Goal: Find specific page/section: Find specific page/section

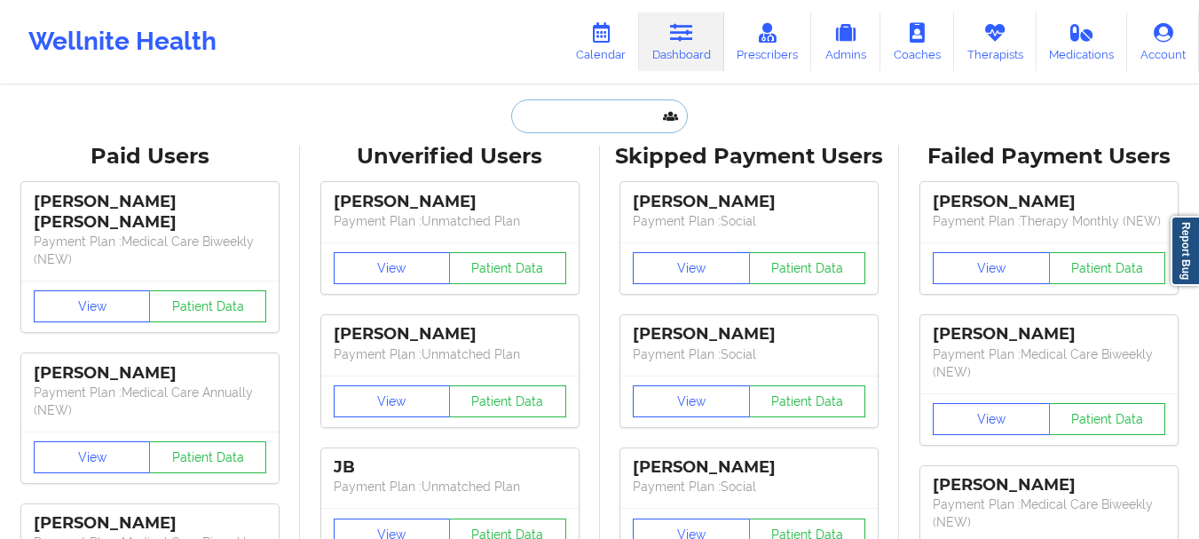
click at [639, 128] on input "text" at bounding box center [599, 116] width 176 height 34
paste input "[EMAIL_ADDRESS][DOMAIN_NAME]"
type input "[EMAIL_ADDRESS][DOMAIN_NAME]"
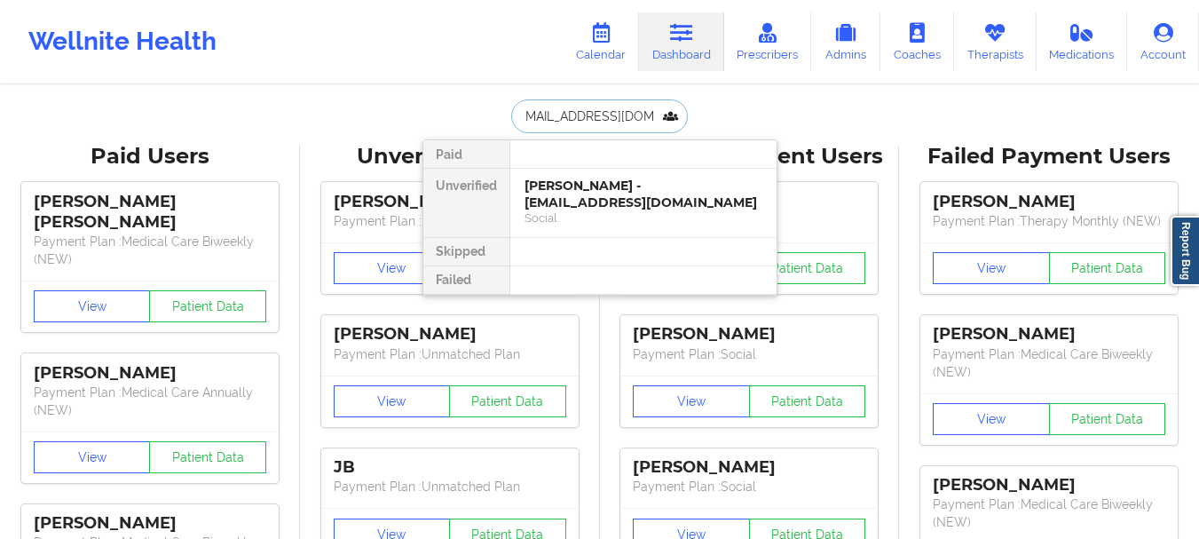
click at [652, 118] on input "[EMAIL_ADDRESS][DOMAIN_NAME]" at bounding box center [599, 116] width 176 height 34
click at [620, 176] on div "[PERSON_NAME] - [EMAIL_ADDRESS][DOMAIN_NAME] Social" at bounding box center [643, 203] width 266 height 68
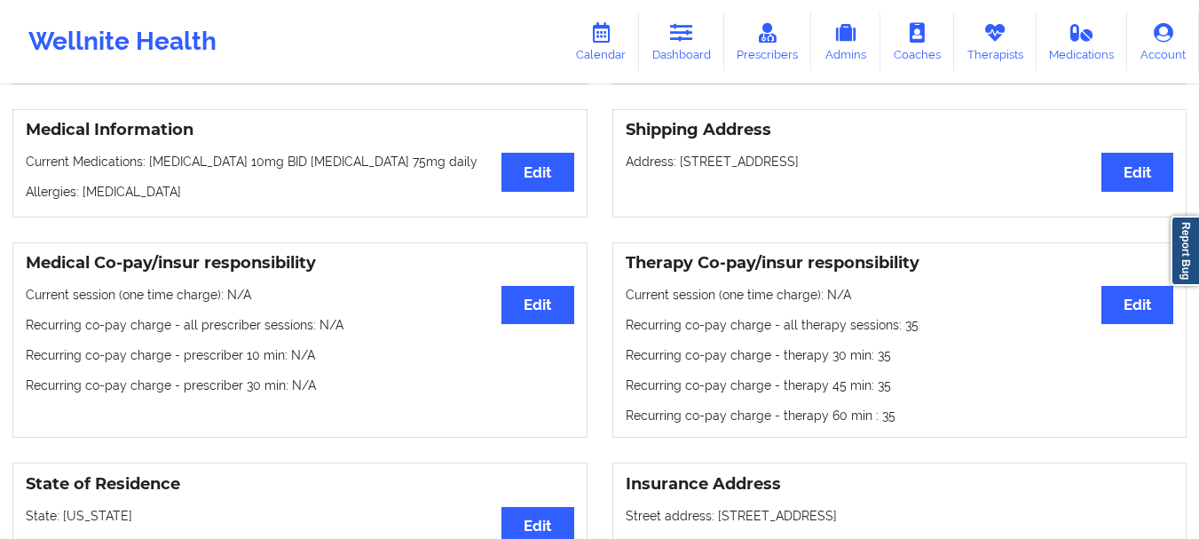
scroll to position [344, 0]
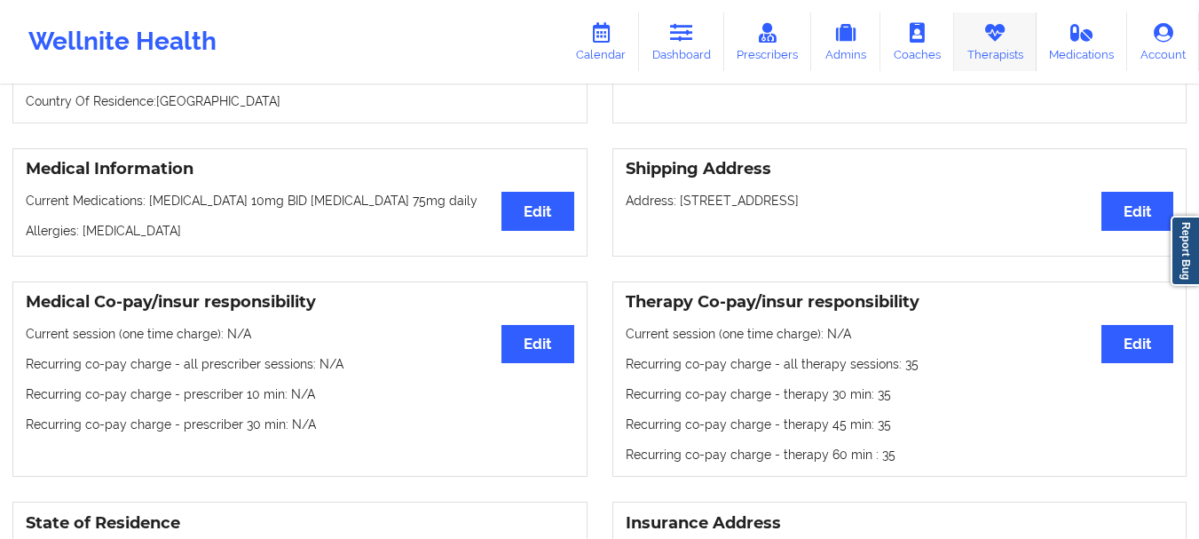
click at [975, 50] on link "Therapists" at bounding box center [995, 41] width 83 height 59
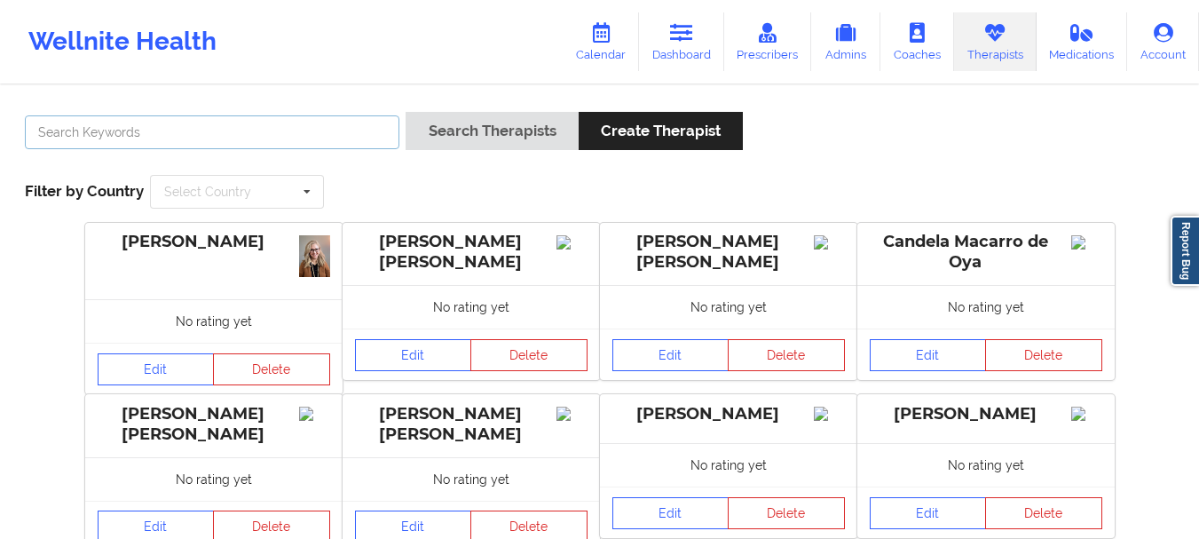
click at [346, 130] on input "text" at bounding box center [212, 132] width 375 height 34
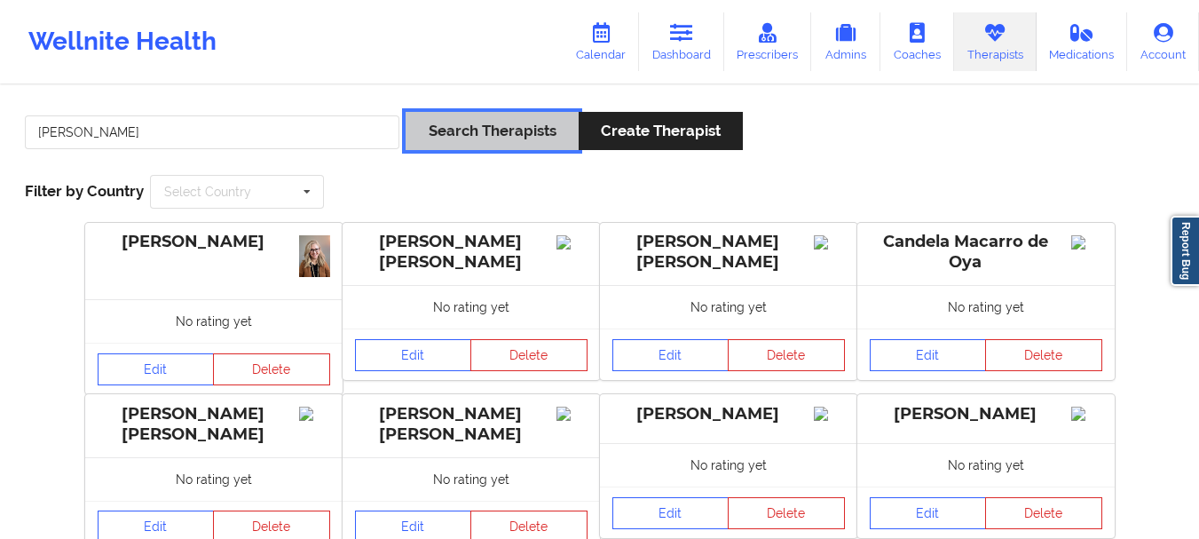
click at [517, 130] on button "Search Therapists" at bounding box center [492, 131] width 172 height 38
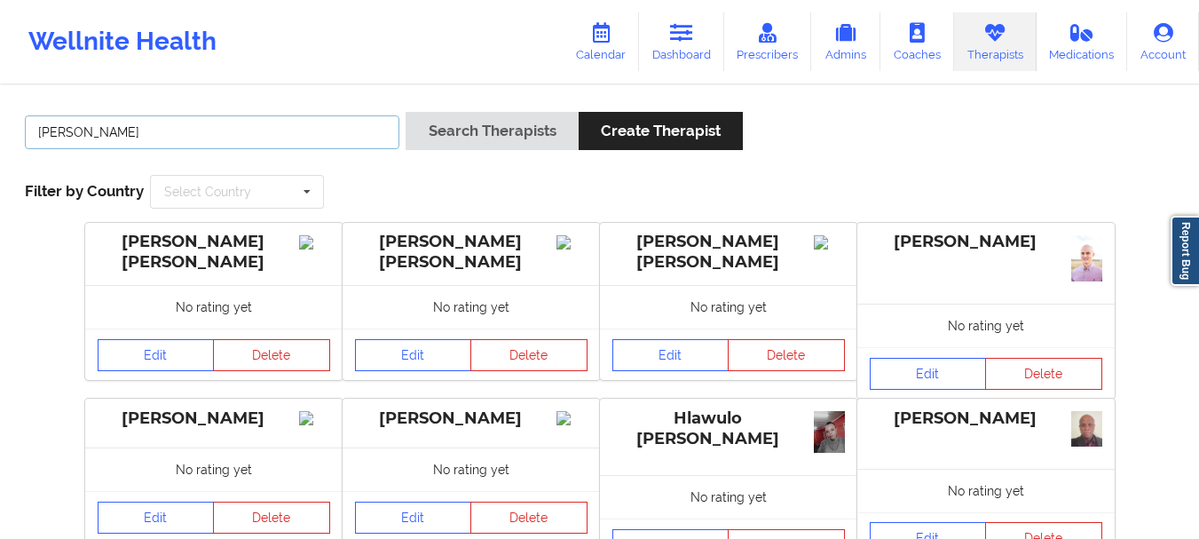
click at [367, 138] on input "[PERSON_NAME]" at bounding box center [212, 132] width 375 height 34
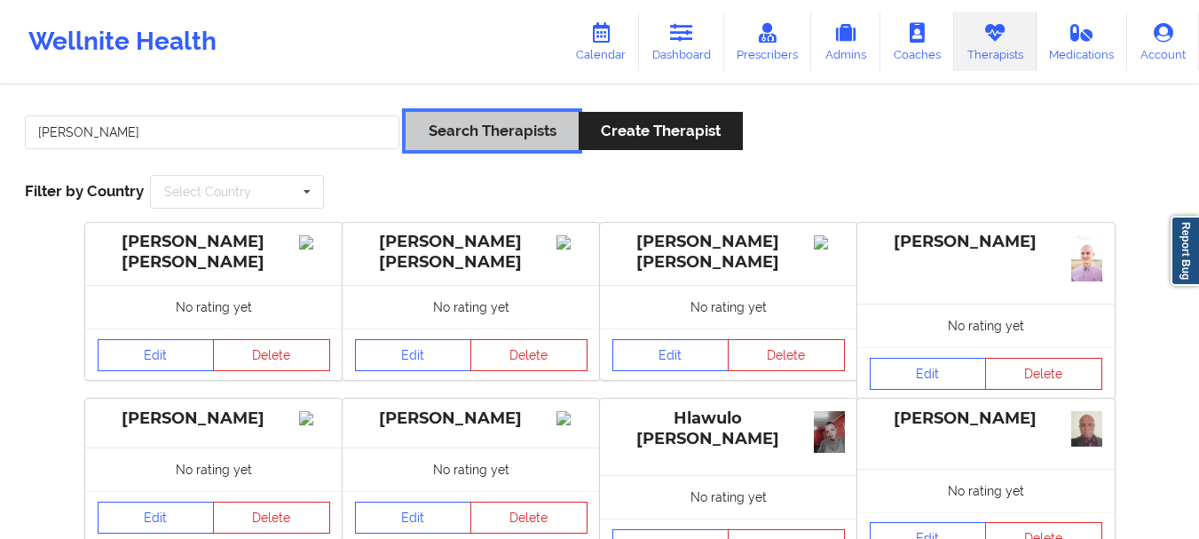
click at [473, 129] on button "Search Therapists" at bounding box center [492, 131] width 172 height 38
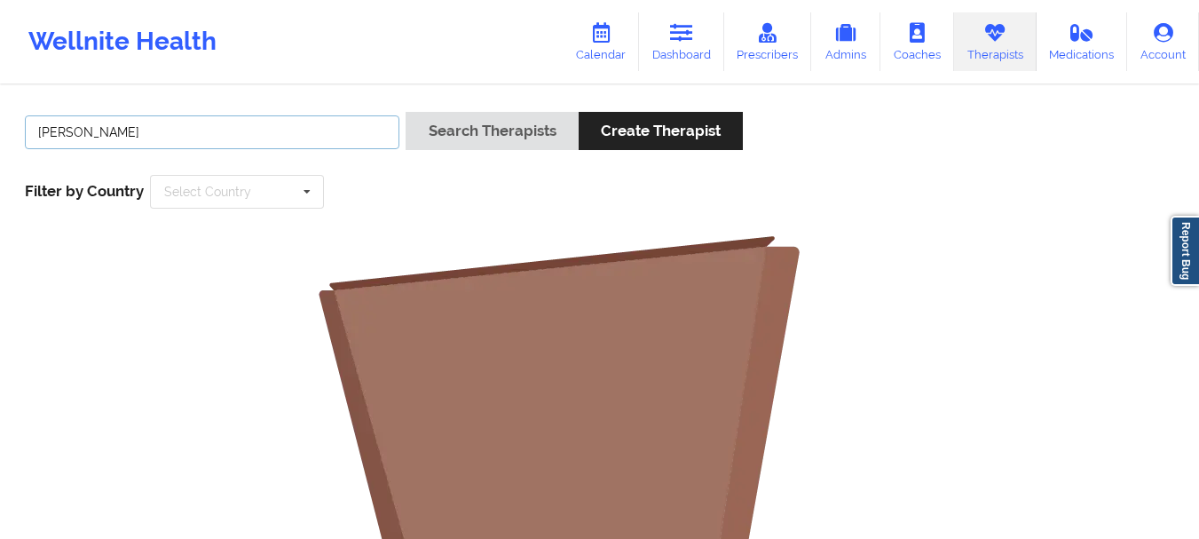
click at [278, 145] on input "[PERSON_NAME]" at bounding box center [212, 132] width 375 height 34
click at [406, 112] on button "Search Therapists" at bounding box center [492, 131] width 172 height 38
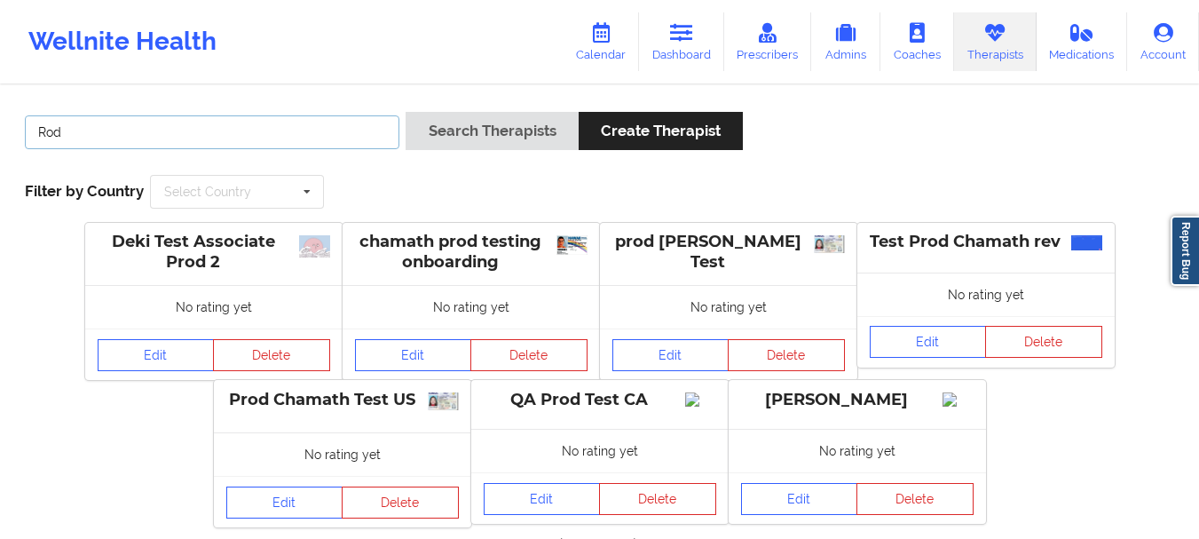
click at [315, 137] on input "Rod" at bounding box center [212, 132] width 375 height 34
click at [289, 181] on input "text" at bounding box center [238, 192] width 172 height 32
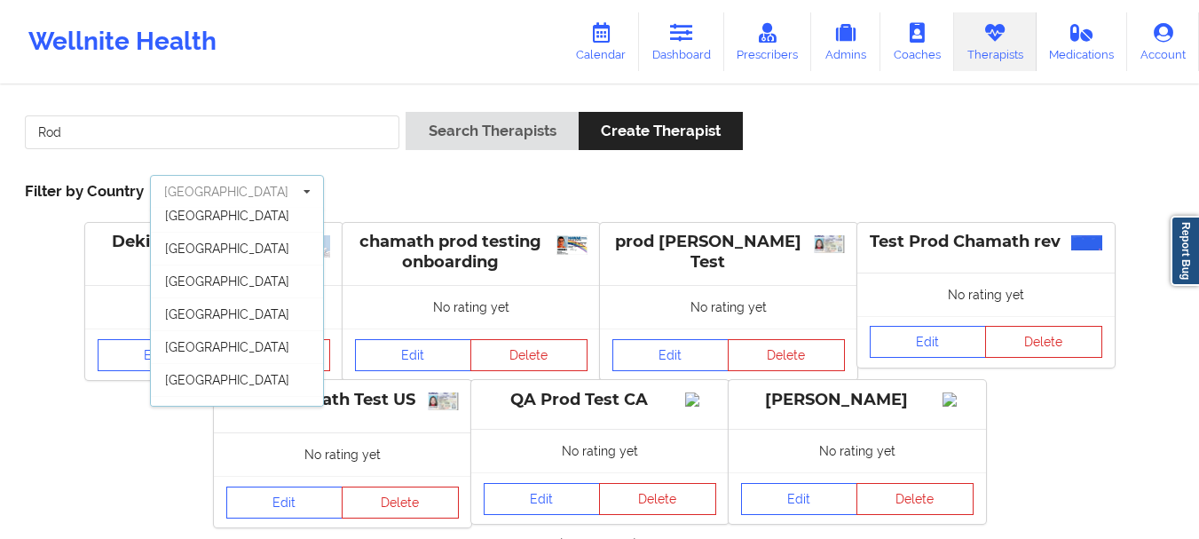
scroll to position [91, 0]
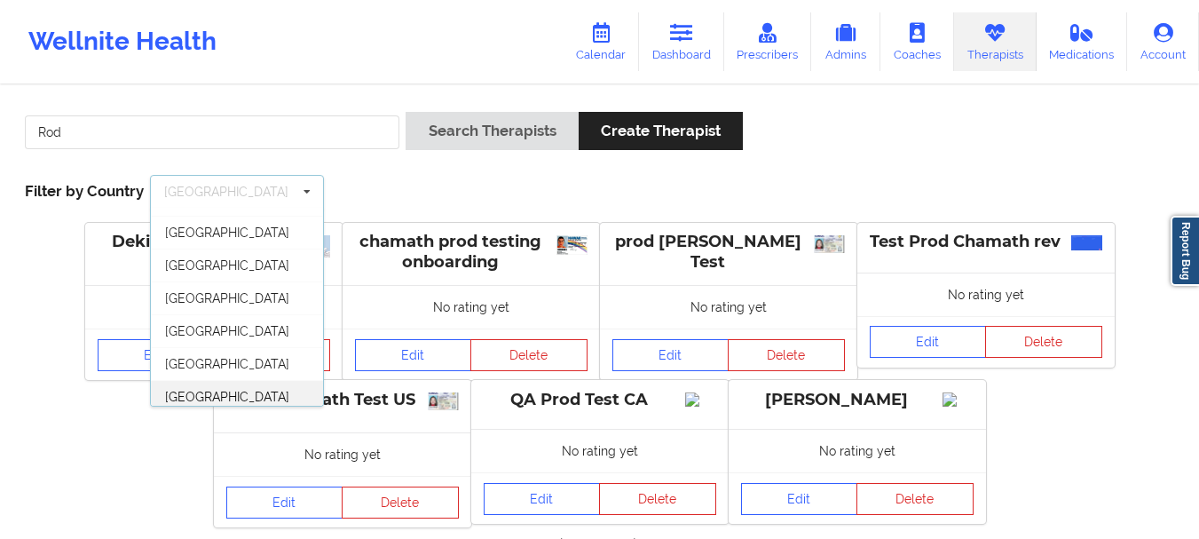
click at [288, 385] on div "[GEOGRAPHIC_DATA]" at bounding box center [237, 396] width 172 height 33
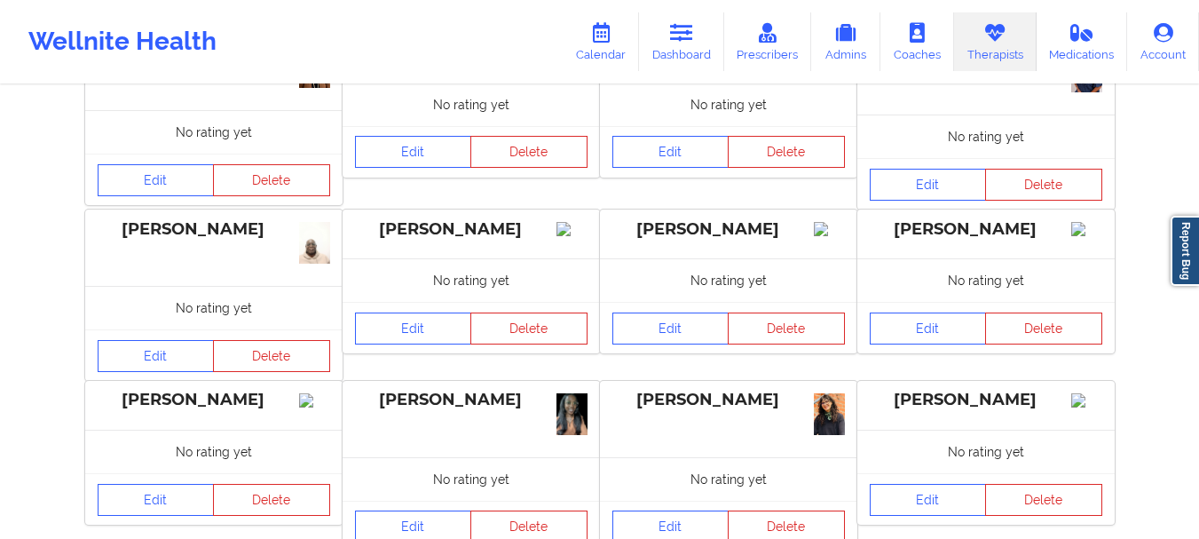
scroll to position [0, 0]
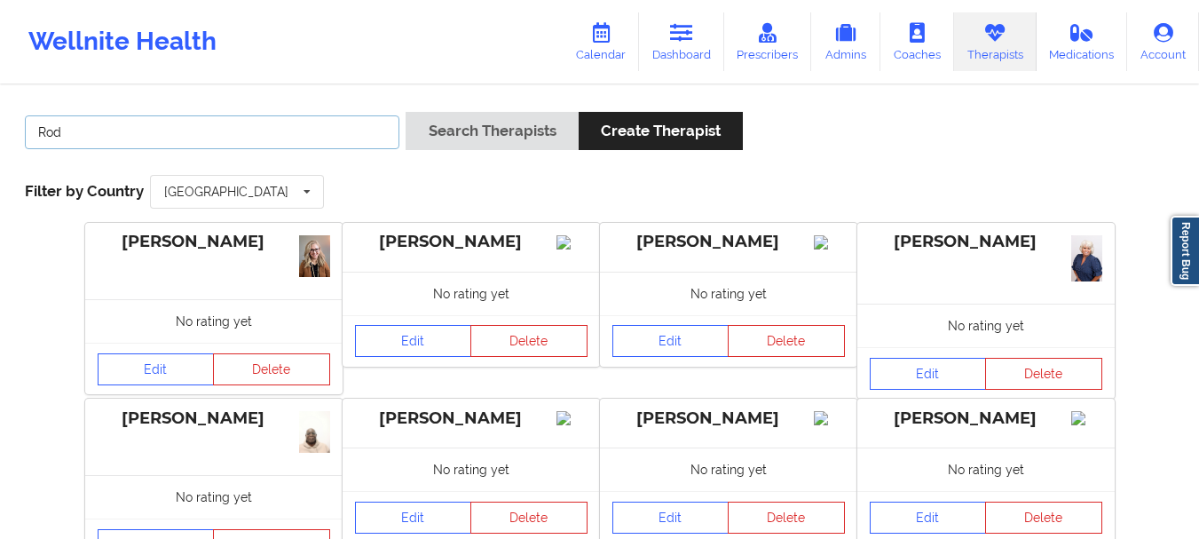
click at [163, 120] on input "Rod" at bounding box center [212, 132] width 375 height 34
type input "R"
paste input "[PERSON_NAME]"
click at [406, 112] on button "Search Therapists" at bounding box center [492, 131] width 172 height 38
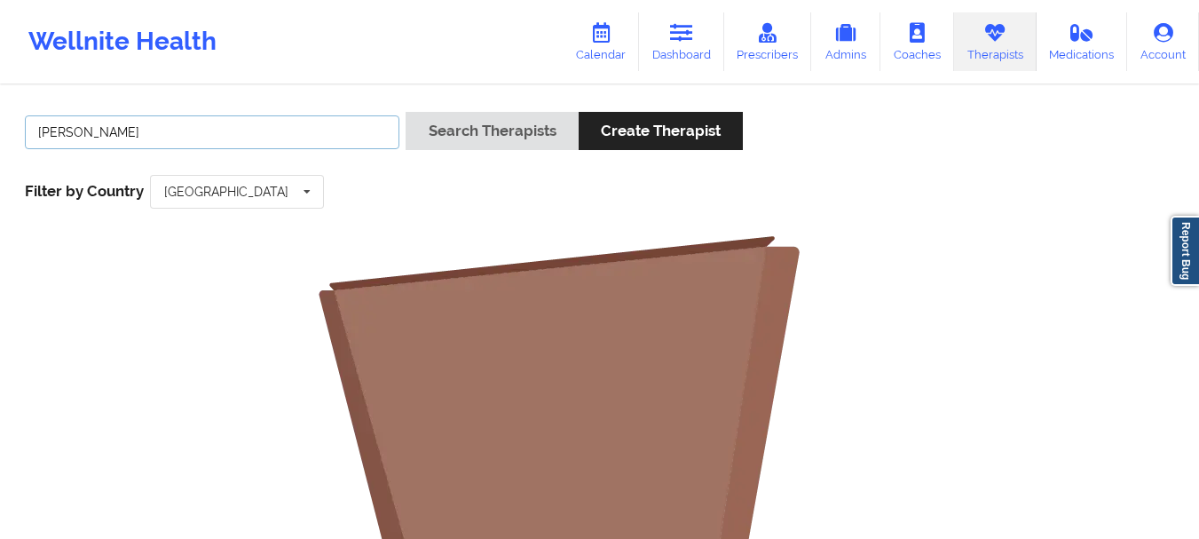
click at [232, 131] on input "[PERSON_NAME]" at bounding box center [212, 132] width 375 height 34
type input "R"
type input "[PERSON_NAME]"
click at [406, 112] on button "Search Therapists" at bounding box center [492, 131] width 172 height 38
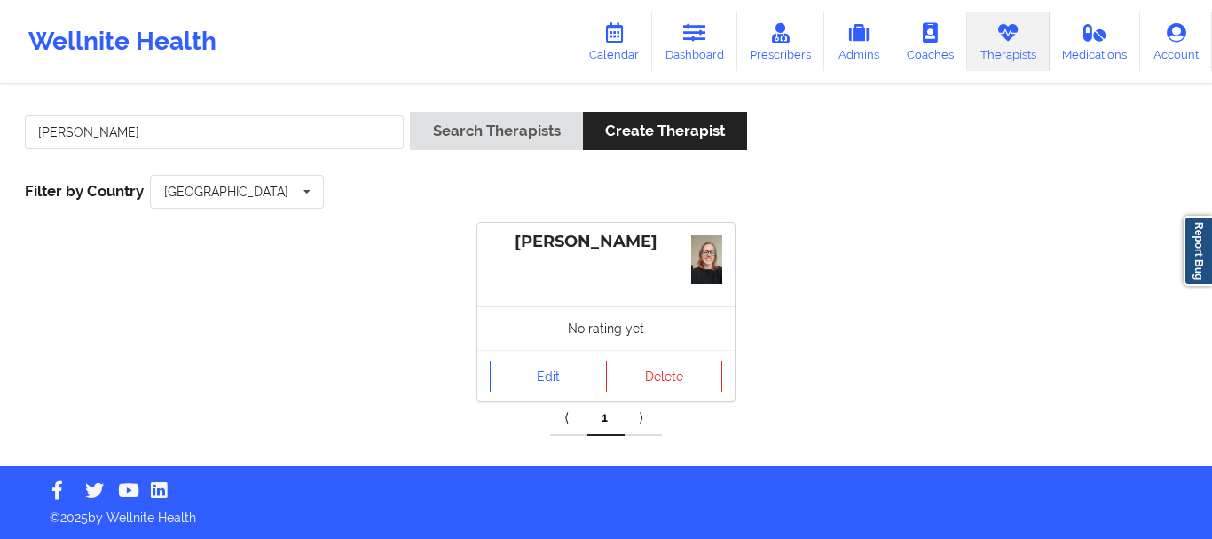
click at [553, 240] on div "[PERSON_NAME]" at bounding box center [606, 242] width 233 height 20
click at [571, 360] on link "Edit" at bounding box center [548, 376] width 117 height 32
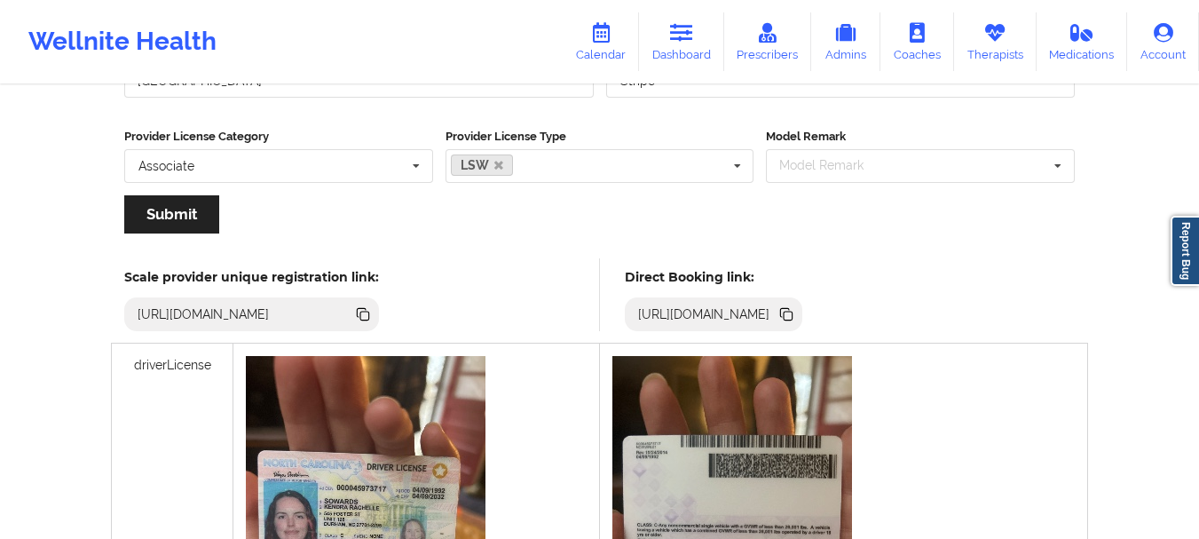
scroll to position [314, 0]
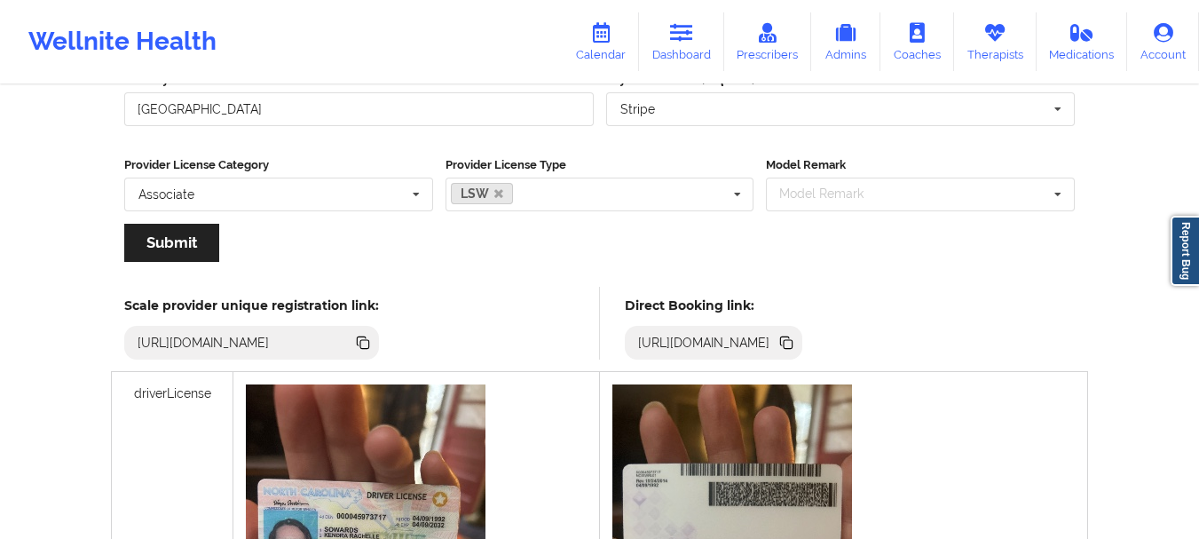
click at [793, 345] on icon at bounding box center [788, 344] width 9 height 9
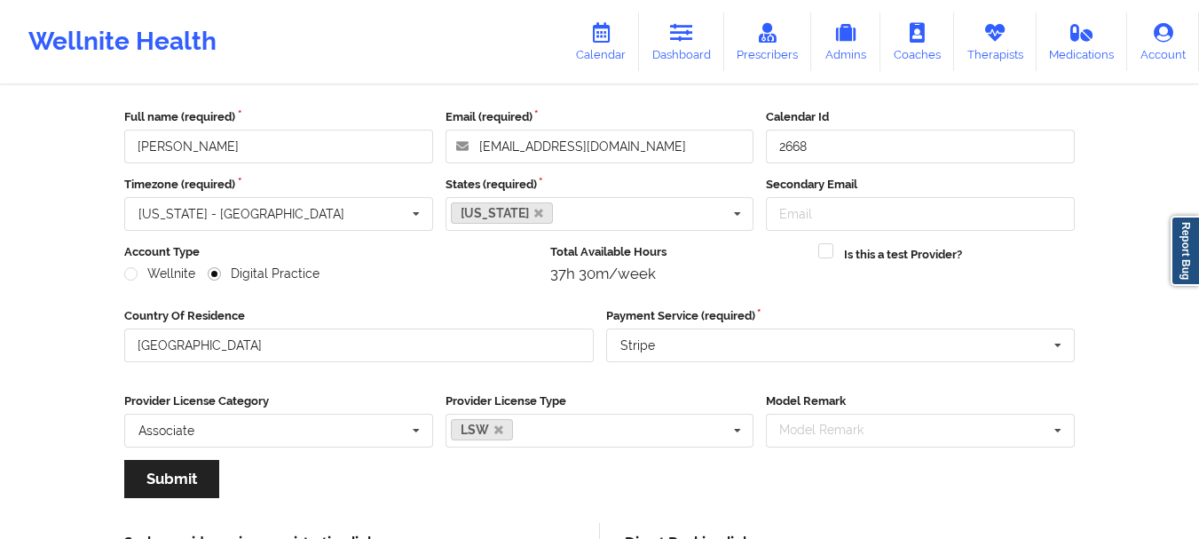
scroll to position [0, 0]
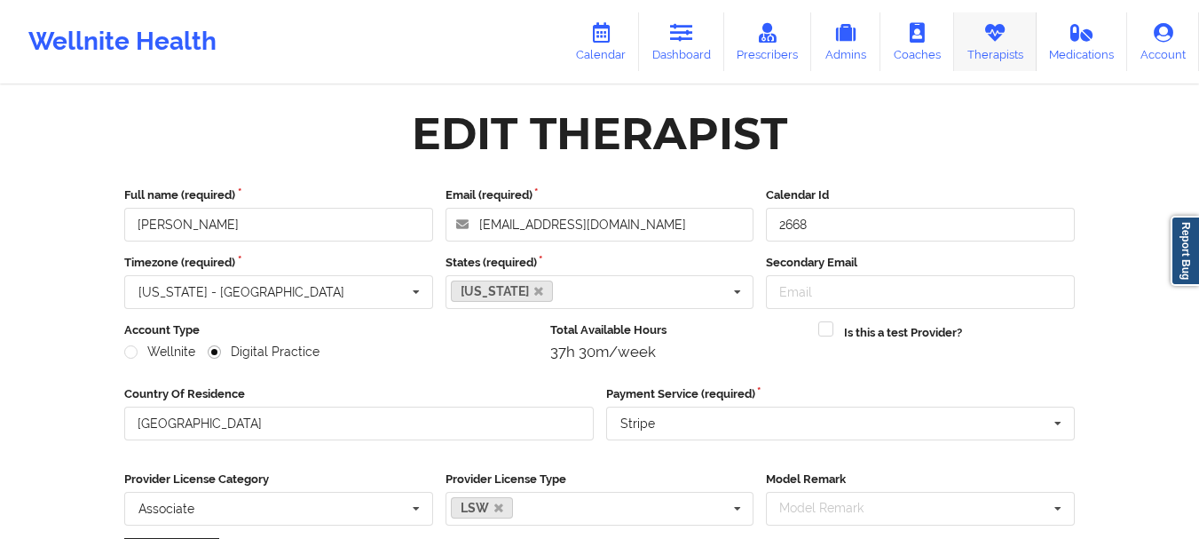
click at [973, 36] on link "Therapists" at bounding box center [995, 41] width 83 height 59
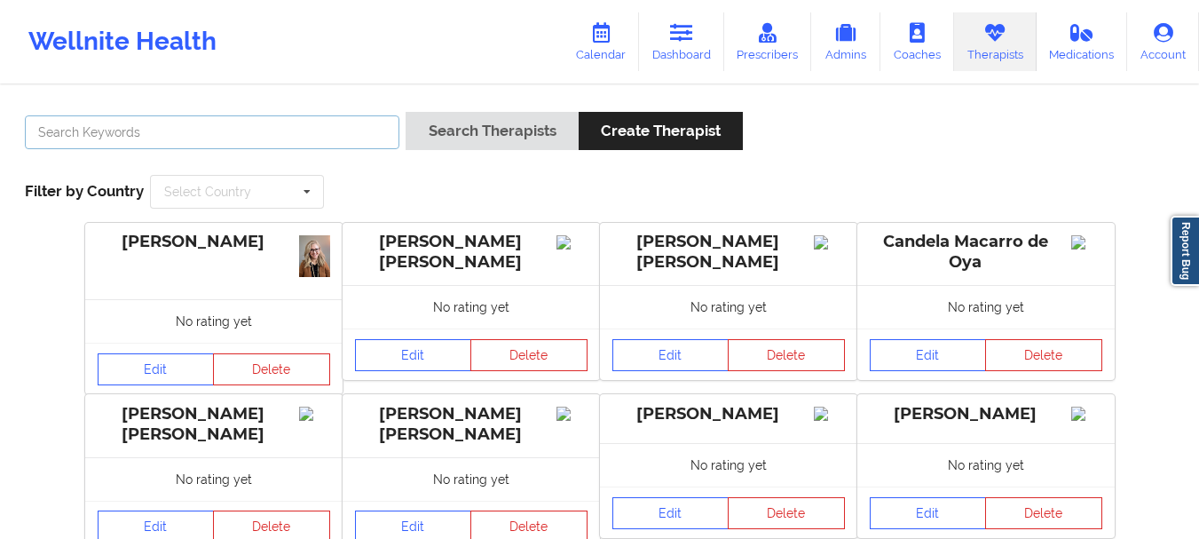
click at [216, 129] on input "text" at bounding box center [212, 132] width 375 height 34
click at [406, 112] on button "Search Therapists" at bounding box center [492, 131] width 172 height 38
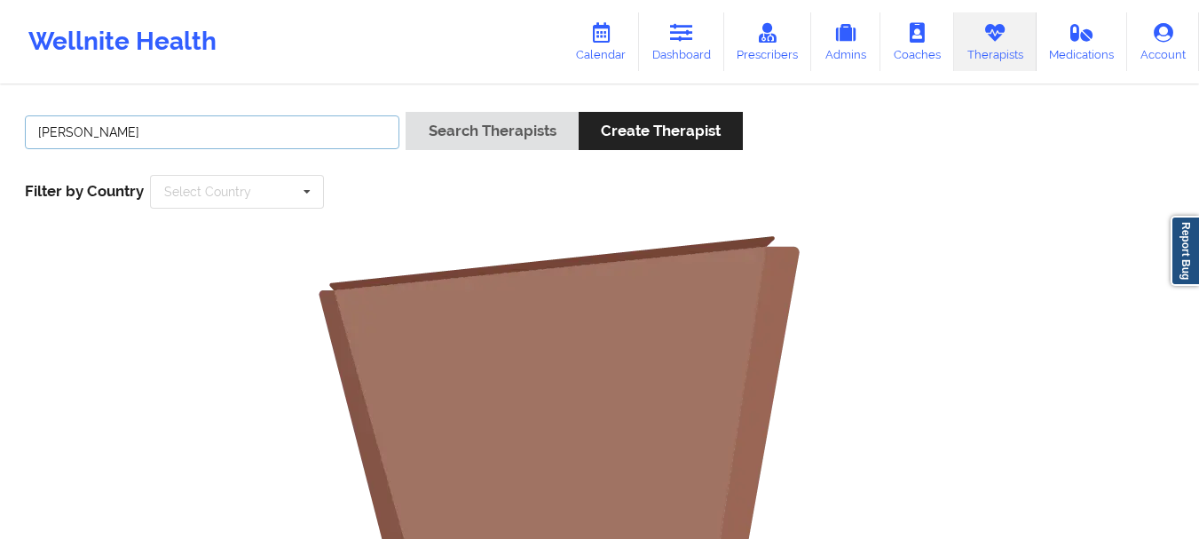
click at [49, 136] on input "[PERSON_NAME]" at bounding box center [212, 132] width 375 height 34
click at [406, 112] on button "Search Therapists" at bounding box center [492, 131] width 172 height 38
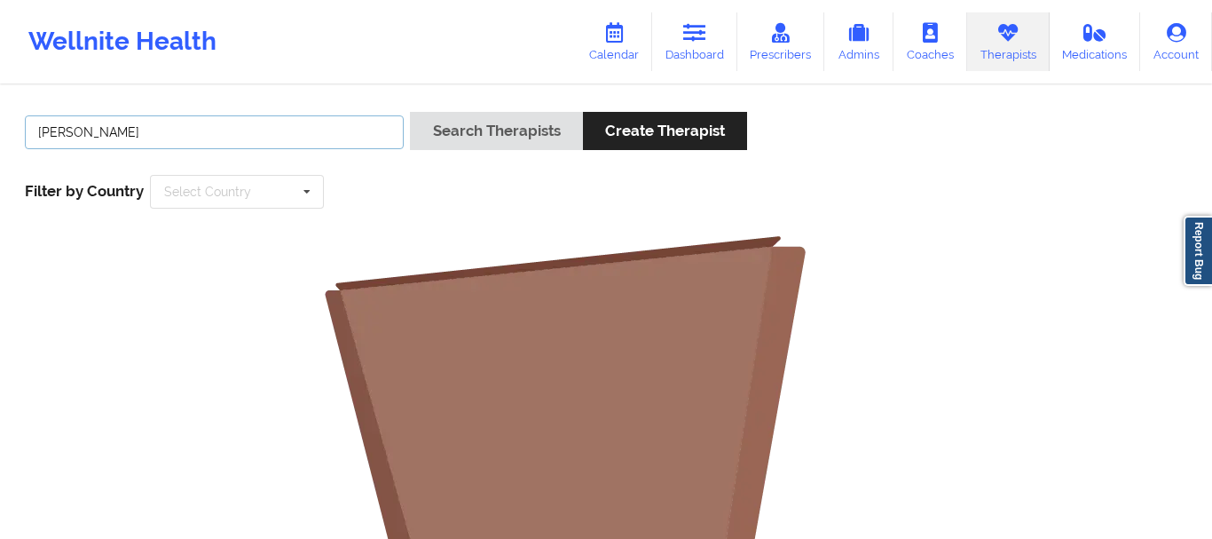
click at [90, 136] on input "[PERSON_NAME]" at bounding box center [214, 132] width 379 height 34
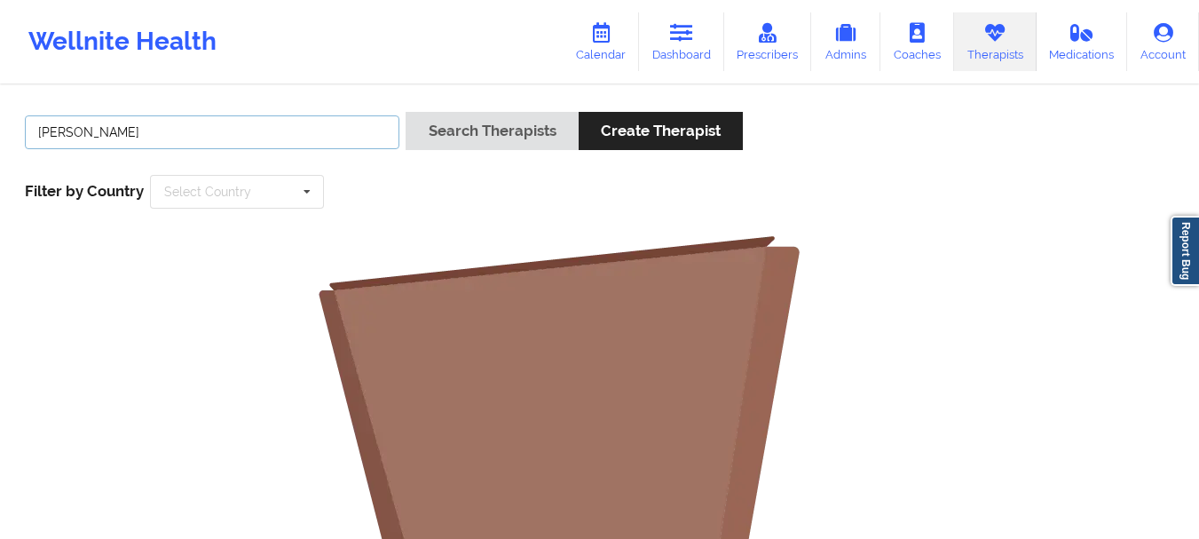
click at [406, 112] on button "Search Therapists" at bounding box center [492, 131] width 172 height 38
click at [190, 138] on input "[PERSON_NAME]" at bounding box center [212, 132] width 375 height 34
type input "B"
paste input "[PERSON_NAME]"
type input "[PERSON_NAME]"
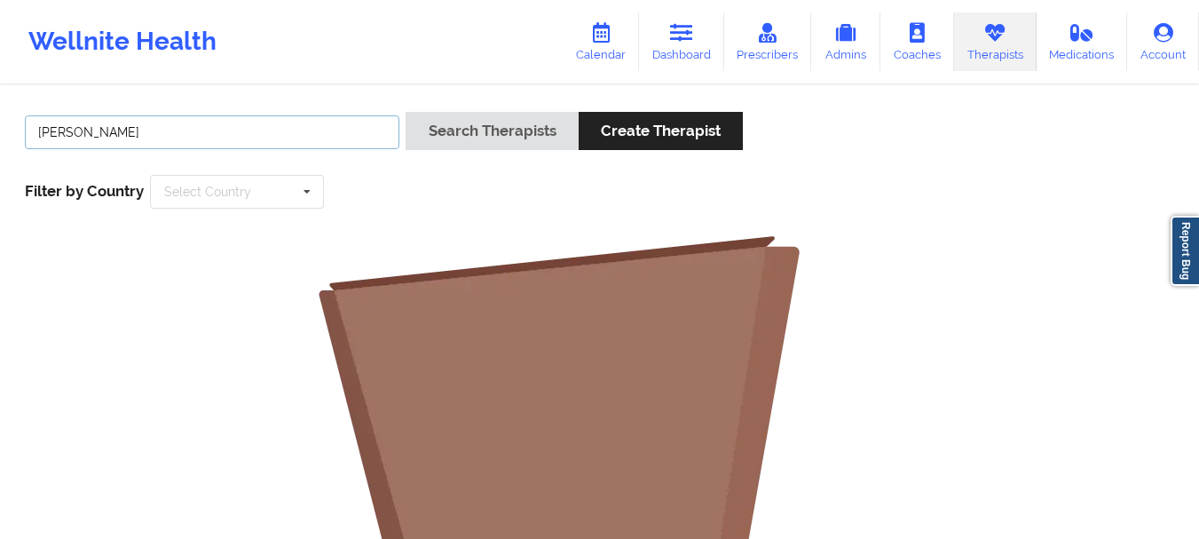
click at [406, 112] on button "Search Therapists" at bounding box center [492, 131] width 172 height 38
click at [285, 186] on input "text" at bounding box center [238, 192] width 172 height 32
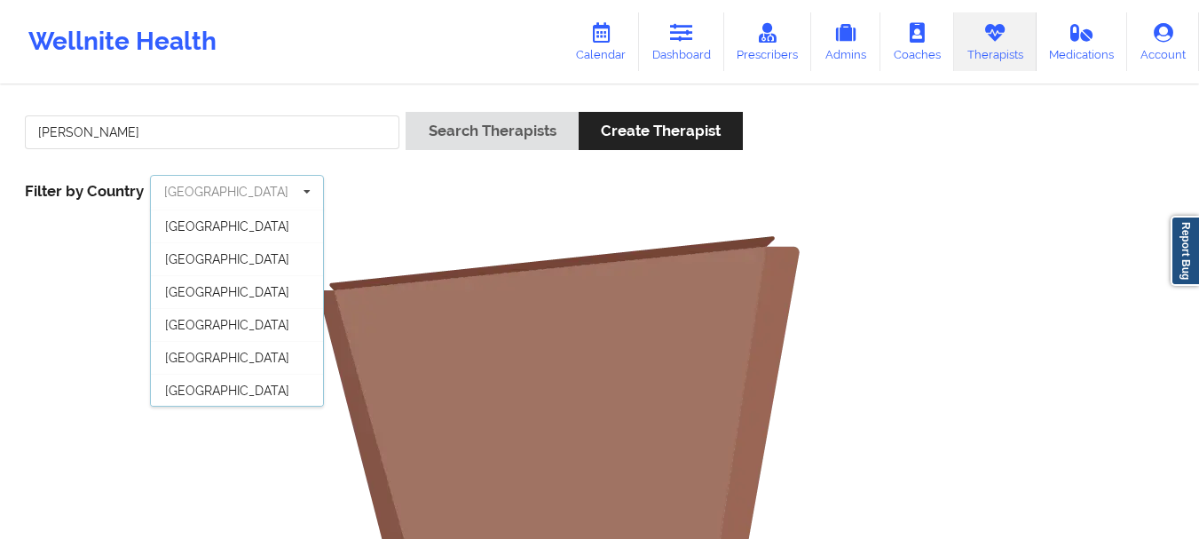
scroll to position [98, 0]
click at [281, 382] on div "[GEOGRAPHIC_DATA]" at bounding box center [237, 389] width 172 height 33
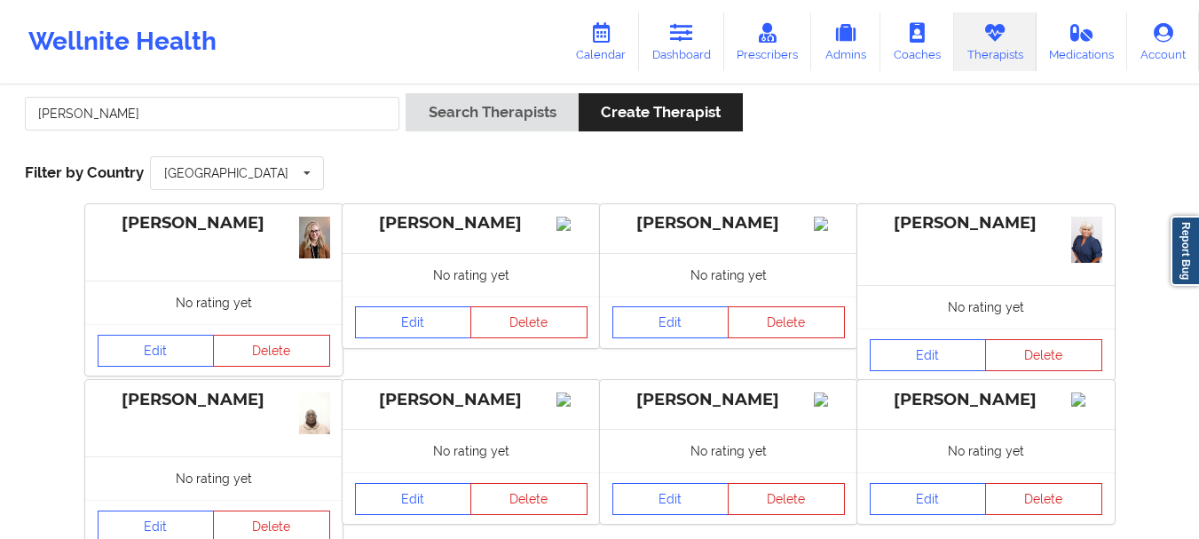
scroll to position [0, 0]
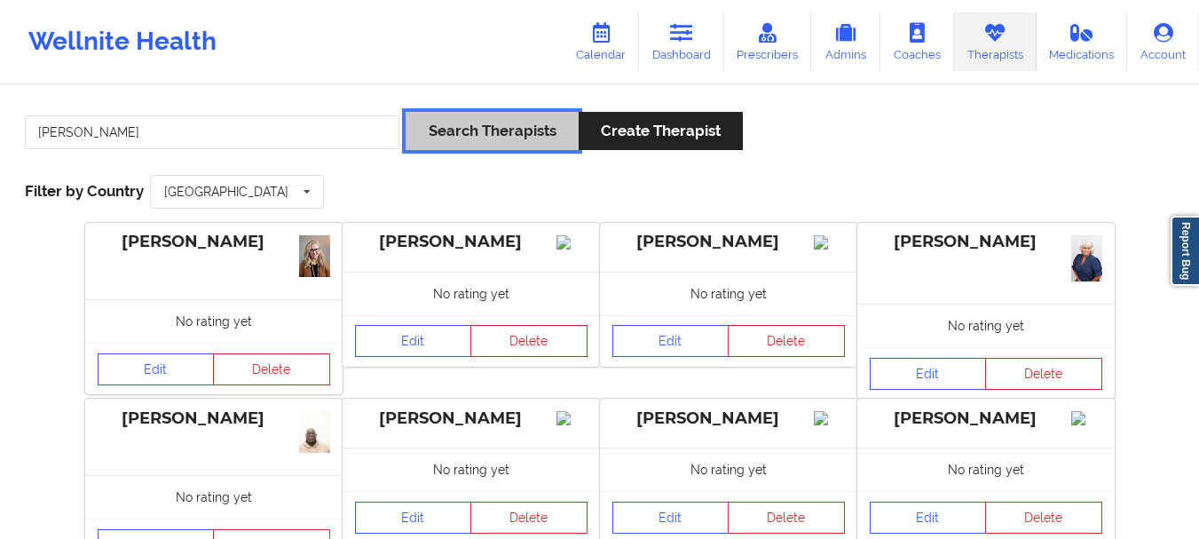
click at [540, 124] on button "Search Therapists" at bounding box center [492, 131] width 172 height 38
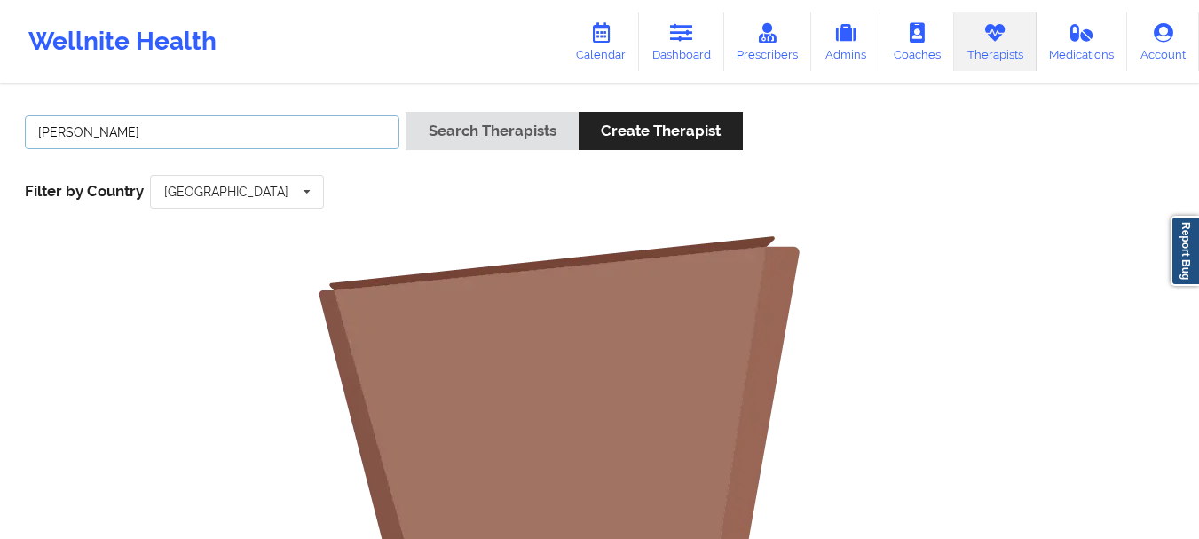
drag, startPoint x: 249, startPoint y: 144, endPoint x: 0, endPoint y: 134, distance: 249.6
click at [0, 134] on div "[PERSON_NAME] Search Therapists Create Therapist Filter by Country [GEOGRAPHIC_…" at bounding box center [599, 548] width 1199 height 922
paste input "[PERSON_NAME]"
click at [406, 112] on button "Search Therapists" at bounding box center [492, 131] width 172 height 38
type input "F"
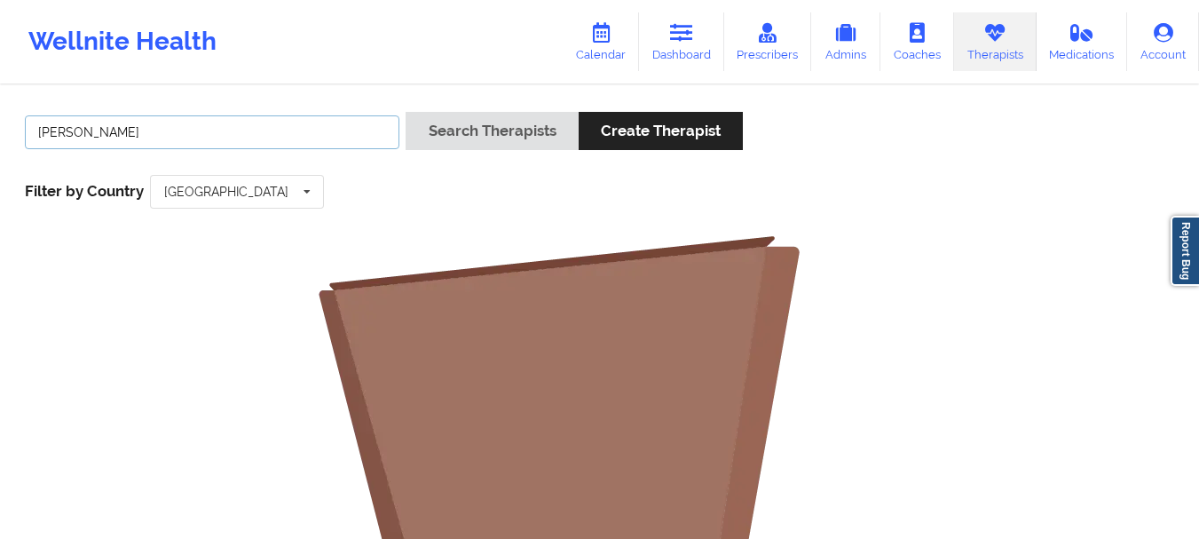
type input "[PERSON_NAME]"
click at [406, 112] on button "Search Therapists" at bounding box center [492, 131] width 172 height 38
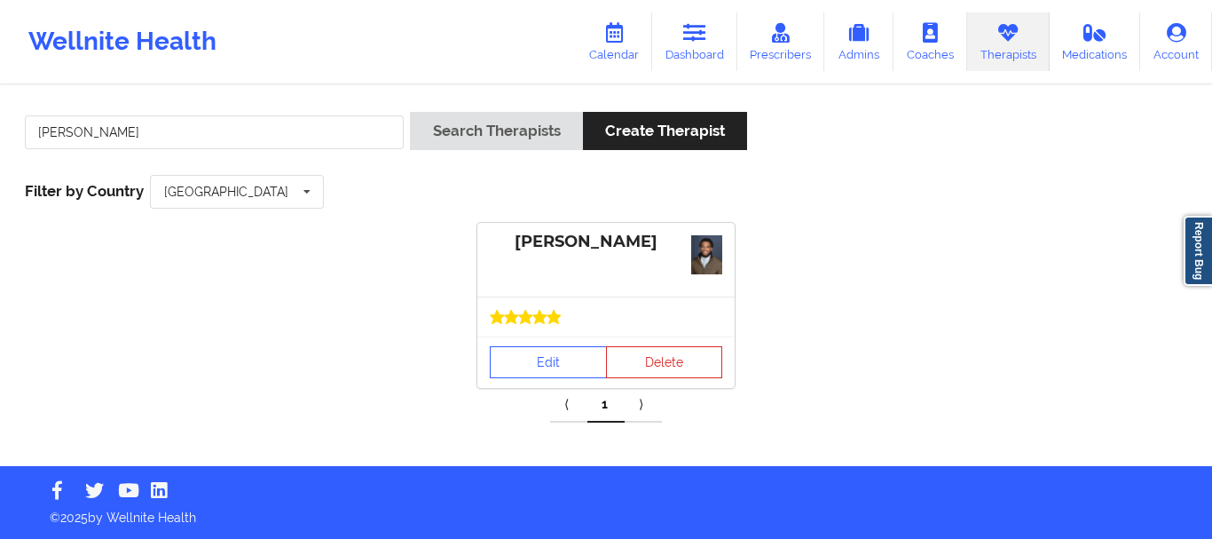
click at [564, 238] on div "[PERSON_NAME]" at bounding box center [606, 242] width 233 height 20
click at [580, 346] on link "Edit" at bounding box center [548, 362] width 117 height 32
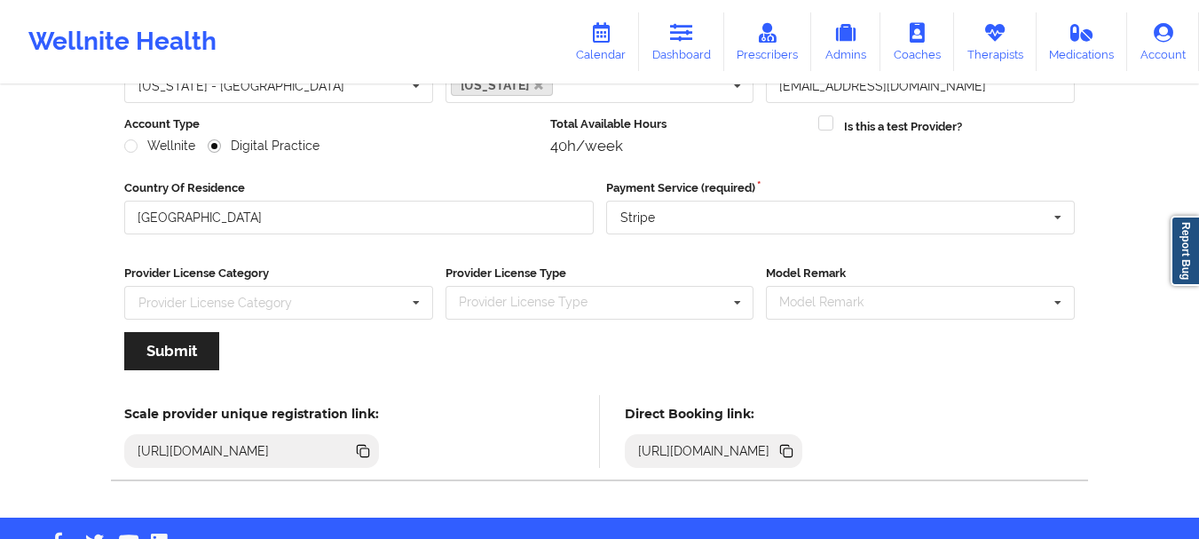
scroll to position [257, 0]
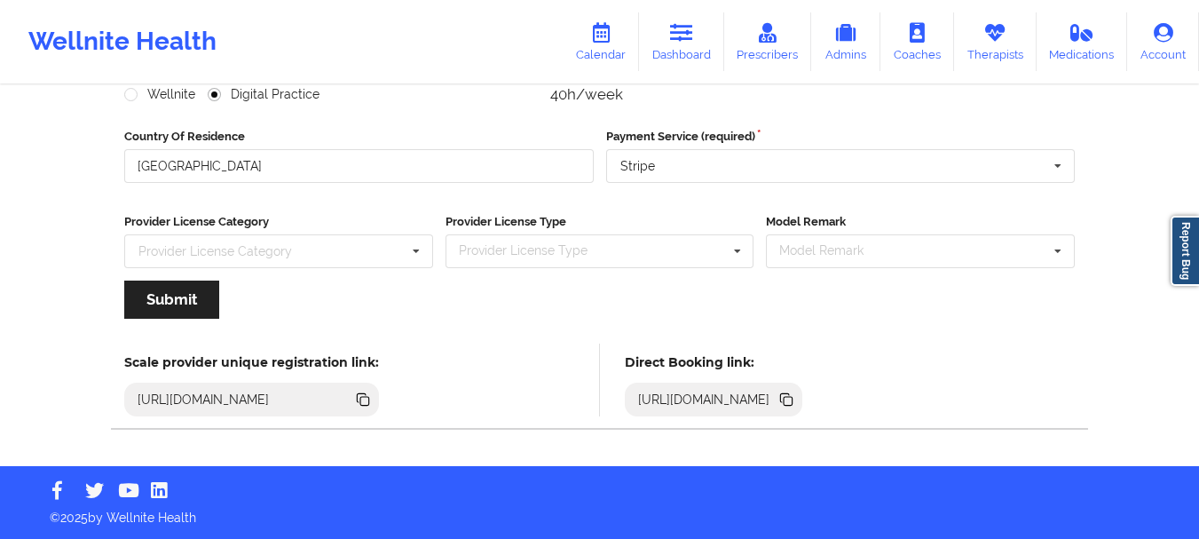
click at [793, 399] on icon at bounding box center [788, 401] width 9 height 9
click at [793, 398] on icon at bounding box center [788, 401] width 9 height 9
